Goal: Task Accomplishment & Management: Complete application form

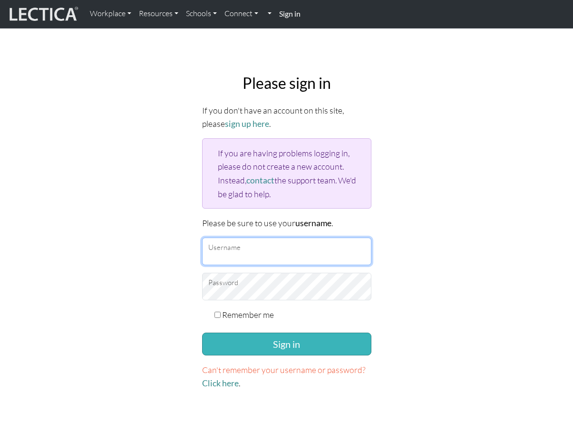
type input "nstaubach@google.com"
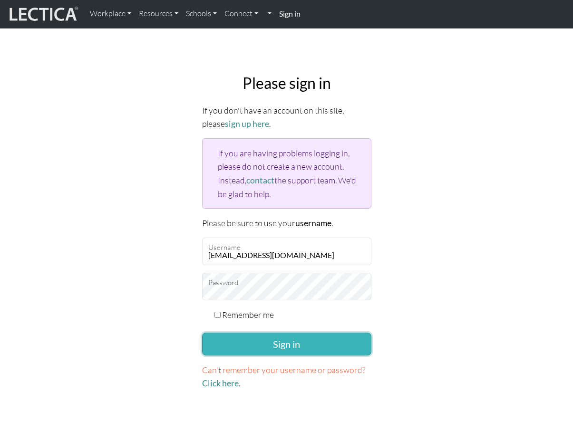
click at [271, 339] on button "Sign in" at bounding box center [286, 344] width 169 height 23
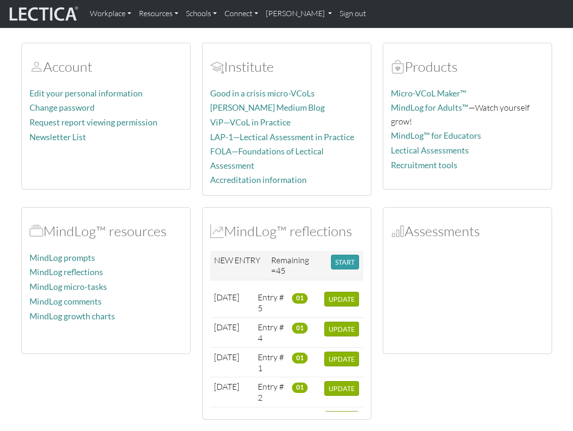
scroll to position [57, 0]
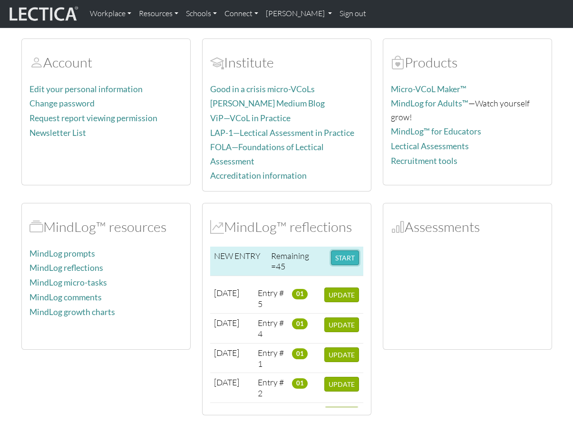
click at [356, 259] on button "START" at bounding box center [345, 258] width 28 height 15
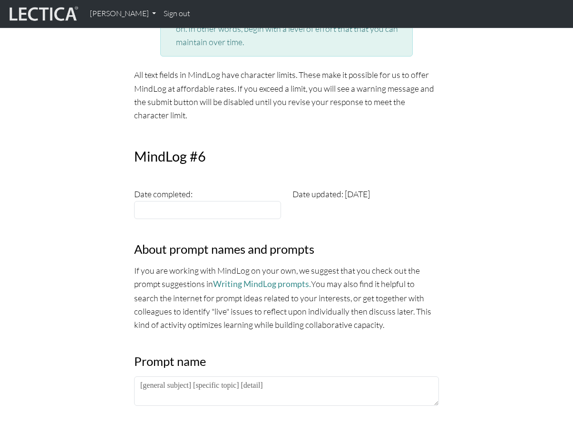
scroll to position [246, 0]
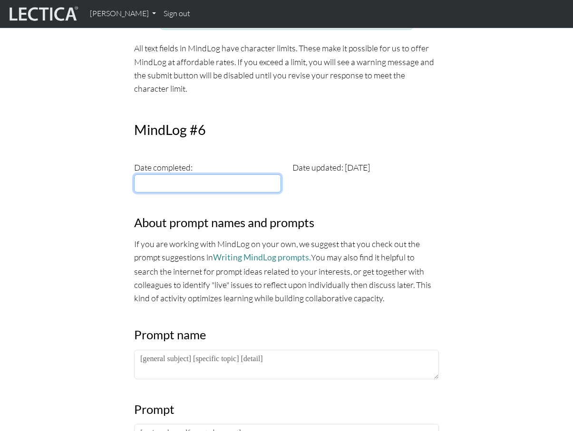
type input "[DATE]"
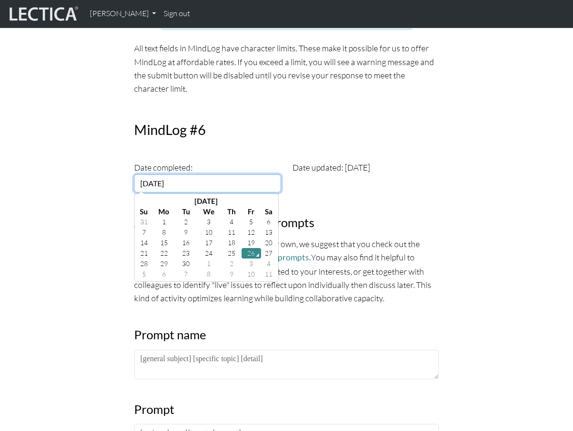
click at [213, 185] on input "2025-09-26" at bounding box center [207, 184] width 147 height 18
click at [251, 253] on td "26" at bounding box center [252, 253] width 20 height 10
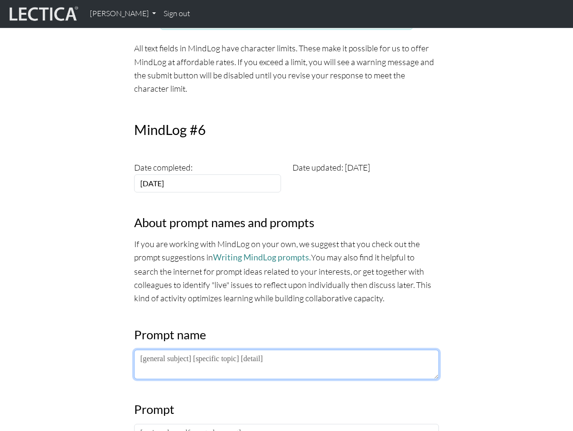
click at [193, 371] on textarea at bounding box center [286, 364] width 305 height 29
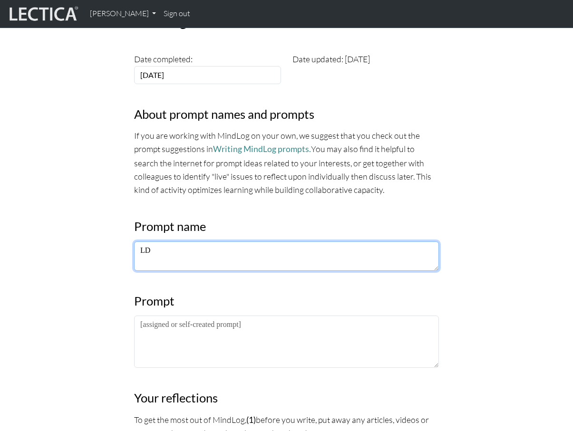
scroll to position [356, 0]
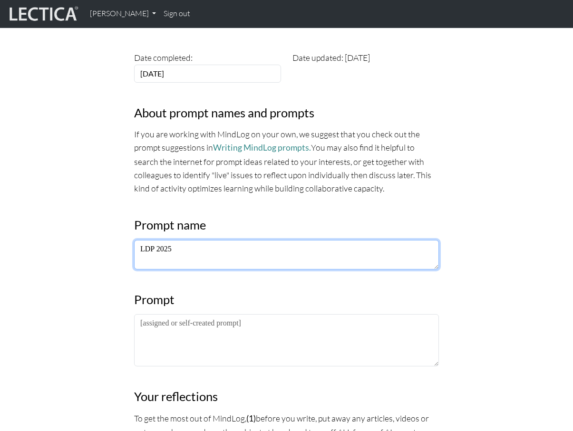
type textarea "LDP 2025"
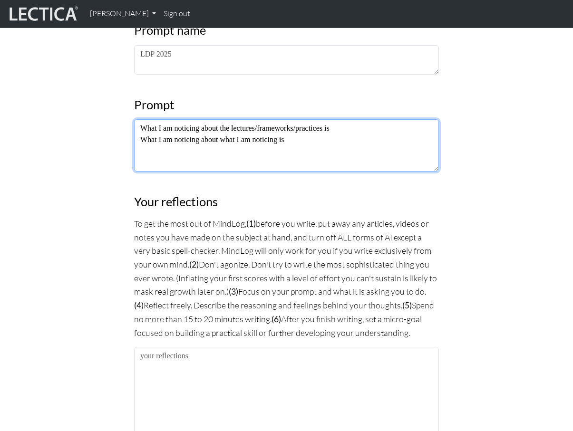
scroll to position [680, 0]
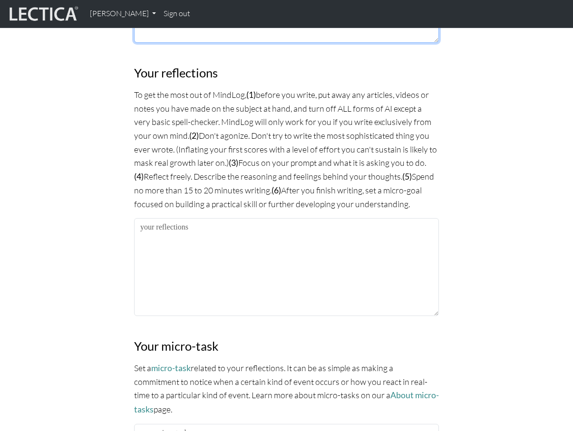
type textarea "What I am noticing about the lectures/frameworks/practices is What I am noticin…"
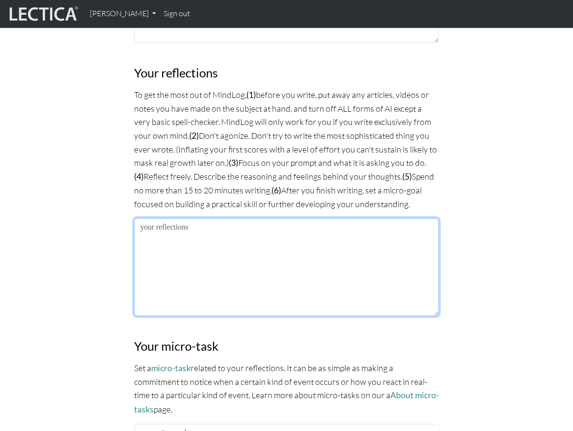
click at [188, 282] on textarea at bounding box center [286, 267] width 305 height 98
paste textarea "What I’m noticing about the lectures/frameworks/practices is that I’m getting m…"
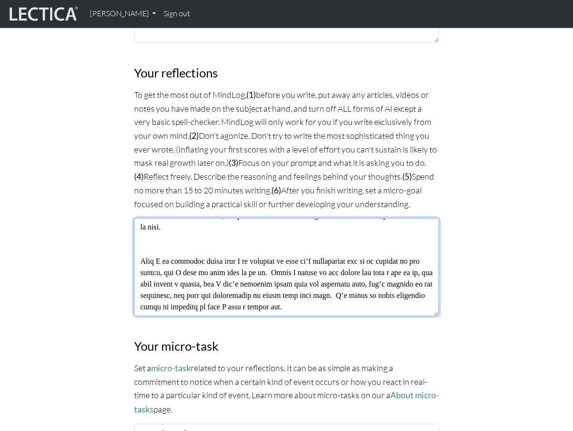
paste textarea "What I’m noticing about the lectures/frameworks/practices is that I’m getting m…"
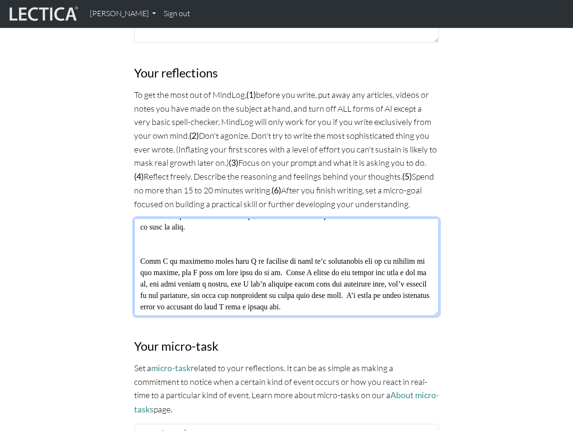
scroll to position [365, 0]
click at [175, 234] on textarea at bounding box center [286, 267] width 305 height 98
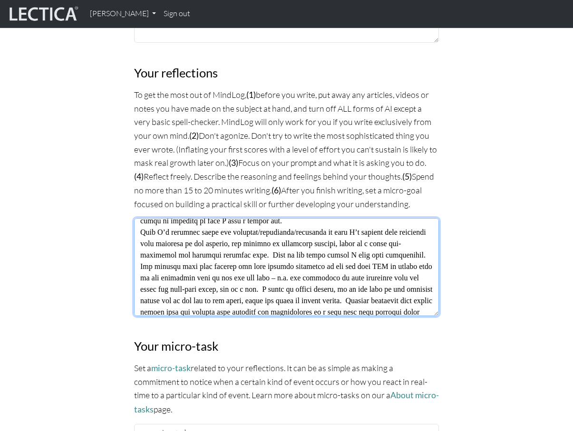
scroll to position [0, 0]
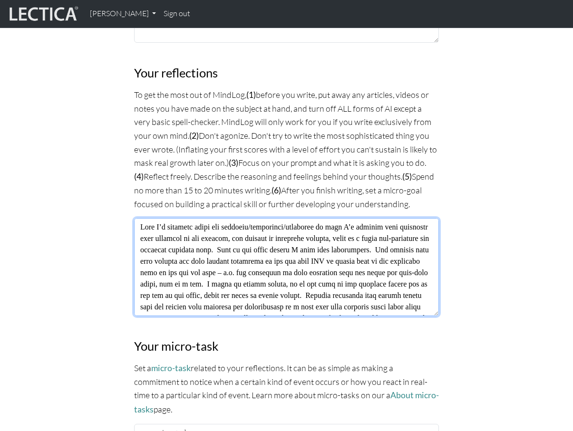
type textarea "What I’m noticing about the lectures/frameworks/practices is that I’m getting m…"
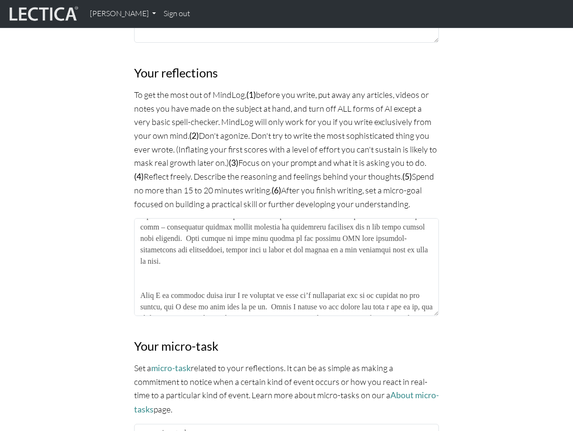
scroll to position [75, 0]
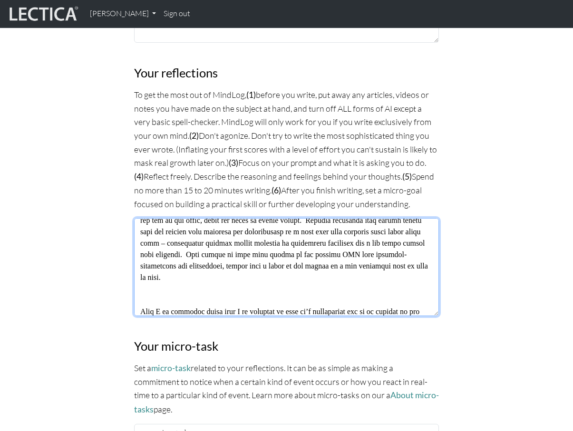
click at [185, 251] on textarea at bounding box center [286, 267] width 305 height 98
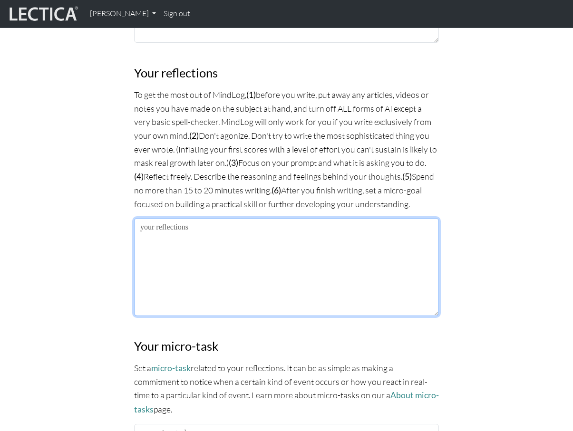
scroll to position [0, 0]
paste textarea "What I’m noticing about the lectures/frameworks/practices is that I’m getting m…"
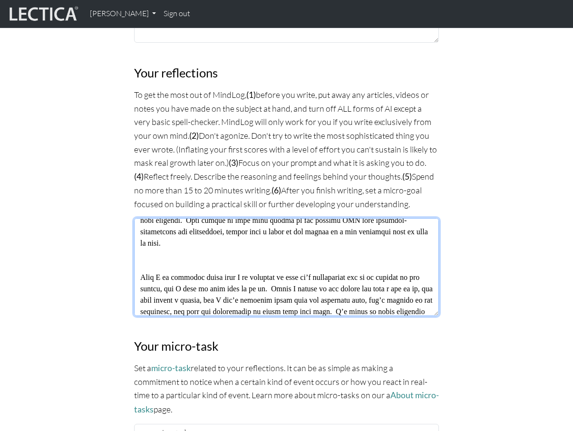
scroll to position [133, 0]
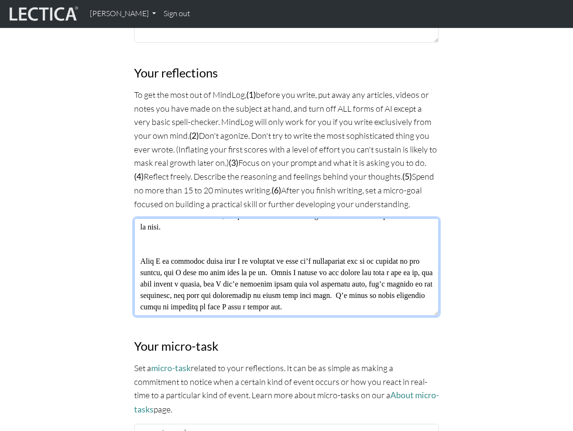
click at [154, 242] on textarea at bounding box center [286, 267] width 305 height 98
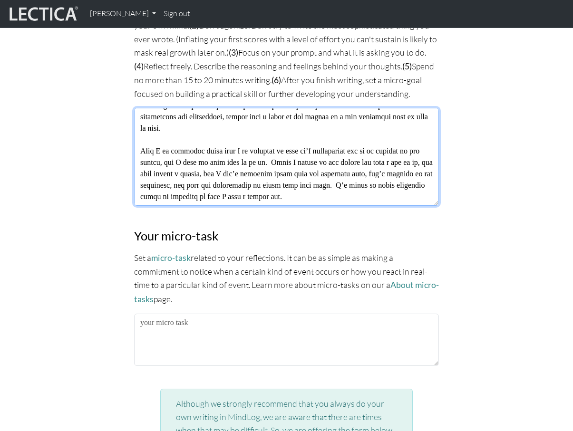
scroll to position [792, 0]
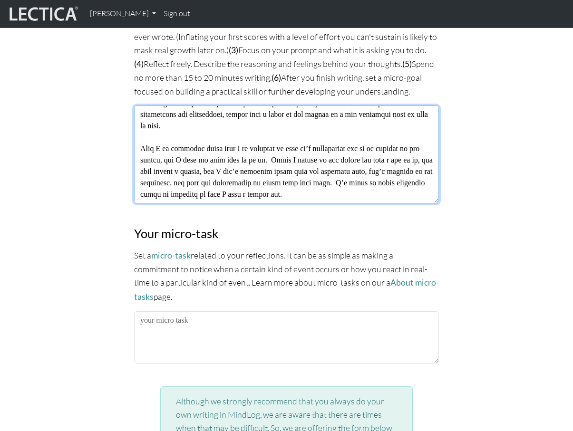
type textarea "What I’m noticing about the lectures/frameworks/practices is that I’m getting m…"
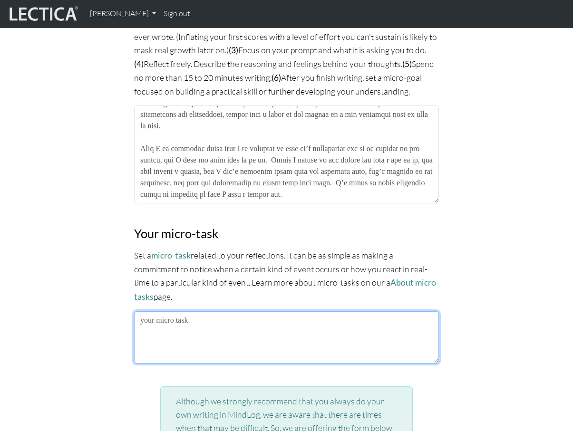
click at [205, 334] on textarea at bounding box center [286, 337] width 305 height 52
type textarea "N"
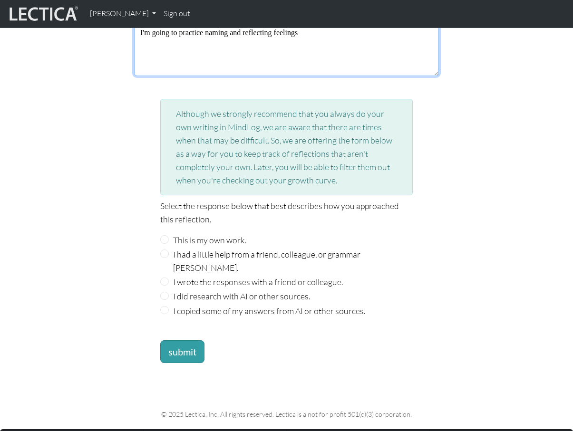
scroll to position [1119, 0]
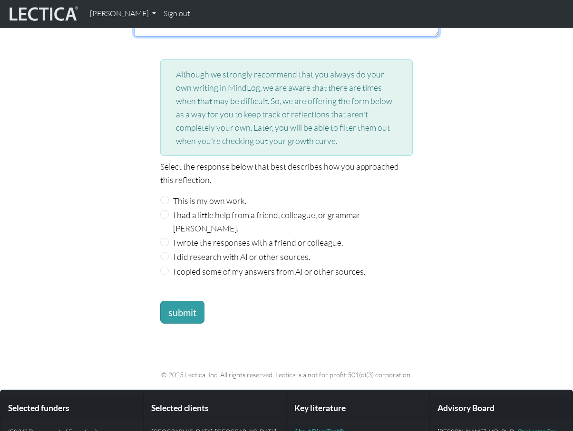
type textarea "I'm going to practice naming and reflecting feelings"
click at [175, 197] on label "This is my own work." at bounding box center [209, 200] width 73 height 13
click at [169, 197] on input "This is my own work." at bounding box center [164, 200] width 9 height 9
radio input "true"
click at [197, 301] on button "submit" at bounding box center [182, 312] width 44 height 23
